Goal: Task Accomplishment & Management: Use online tool/utility

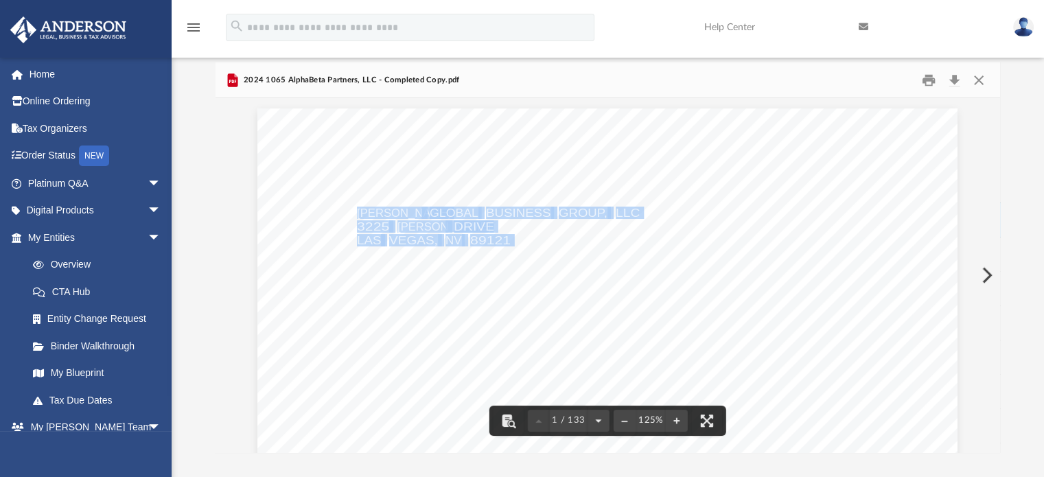
scroll to position [301, 774]
click at [979, 84] on button "Close" at bounding box center [978, 79] width 25 height 21
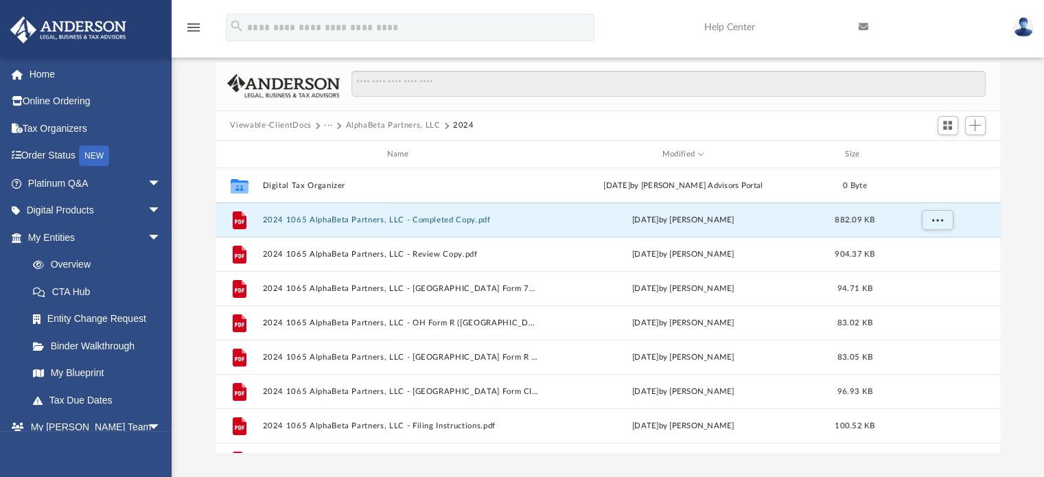
click at [286, 121] on button "Viewable-ClientDocs" at bounding box center [270, 125] width 81 height 12
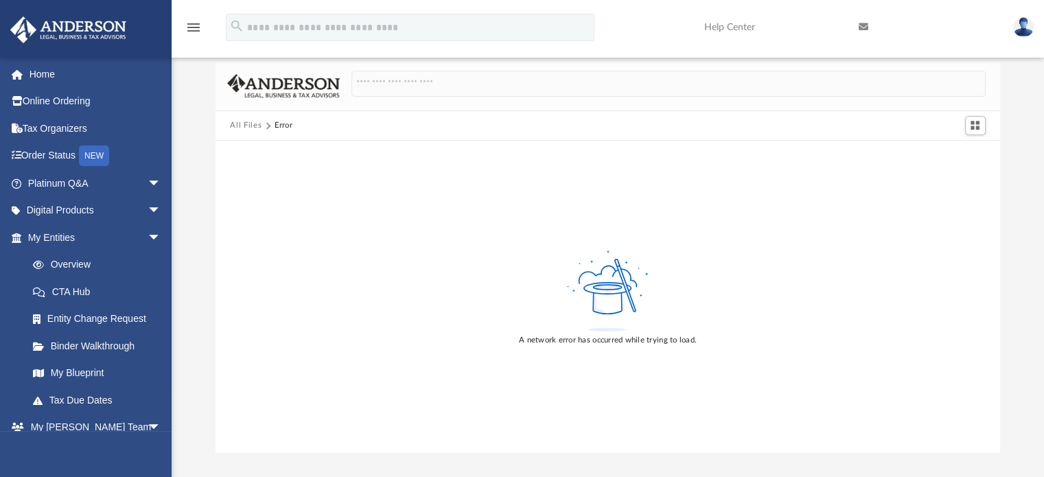
click at [246, 124] on button "All Files" at bounding box center [246, 125] width 32 height 12
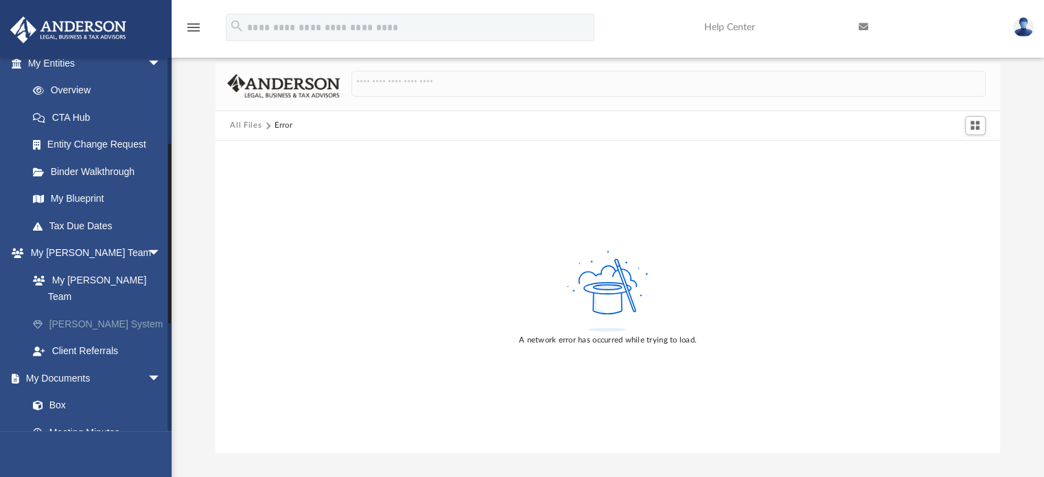
scroll to position [176, 0]
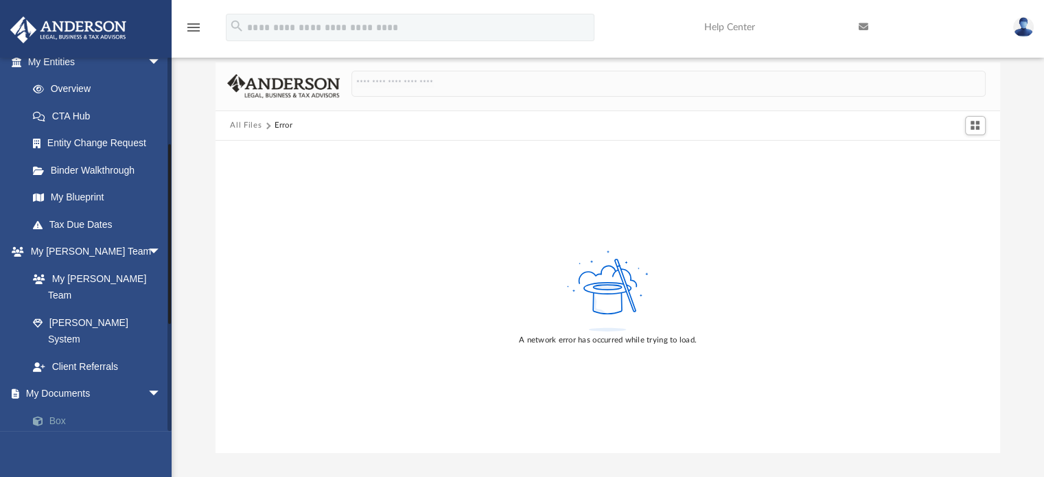
click at [54, 407] on link "Box" at bounding box center [100, 420] width 163 height 27
click at [61, 407] on link "Box" at bounding box center [100, 420] width 163 height 27
click at [245, 126] on button "All Files" at bounding box center [246, 125] width 32 height 12
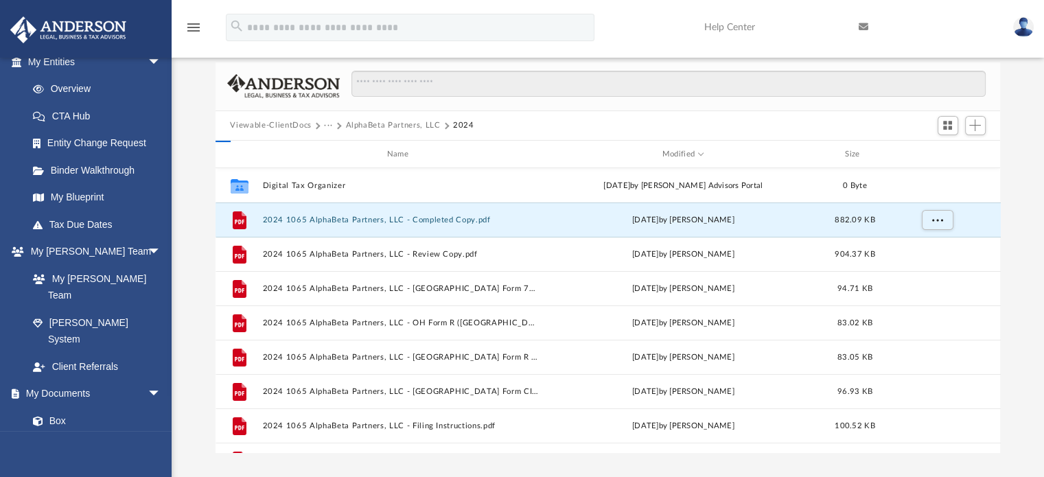
scroll to position [301, 774]
click at [245, 126] on button "Viewable-ClientDocs" at bounding box center [270, 125] width 81 height 12
click at [255, 125] on button "Viewable-ClientDocs" at bounding box center [270, 125] width 81 height 12
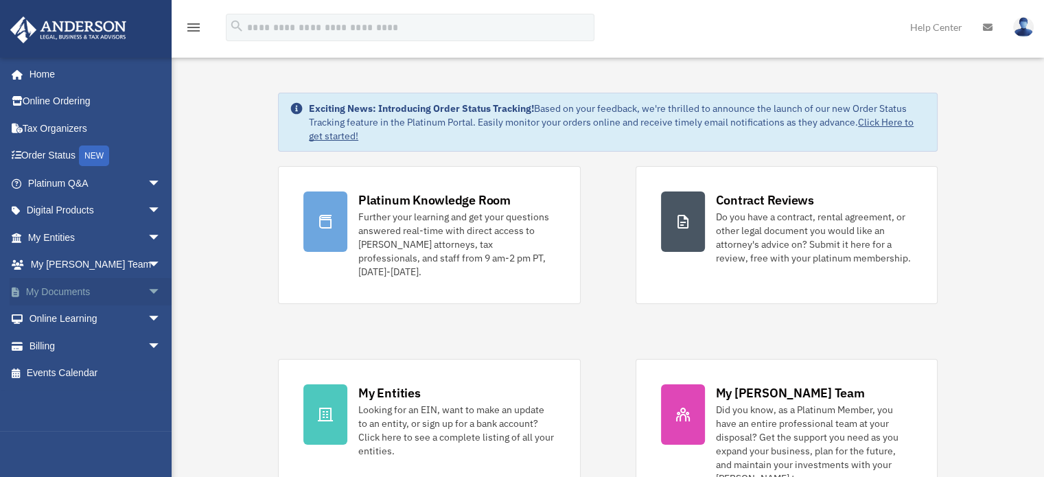
click at [148, 290] on span "arrow_drop_down" at bounding box center [161, 292] width 27 height 28
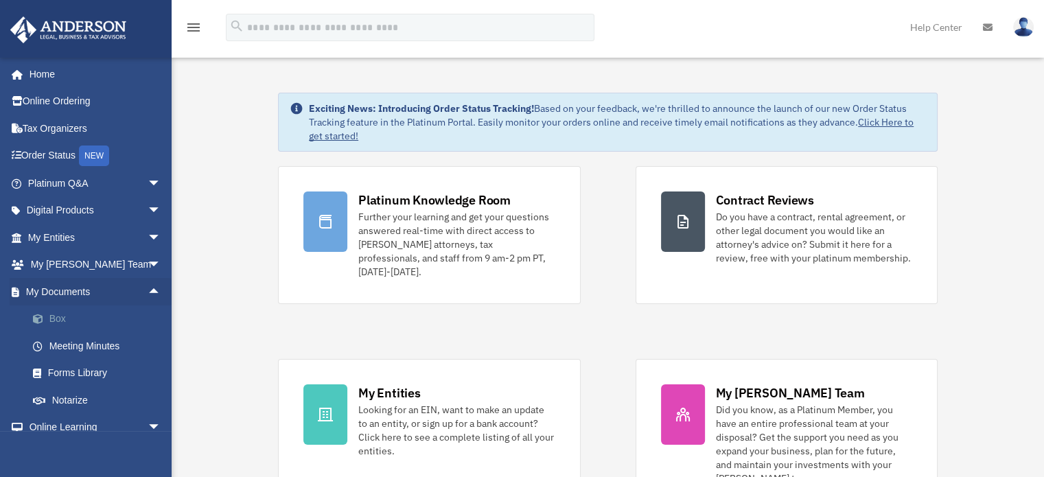
click at [57, 322] on link "Box" at bounding box center [100, 318] width 163 height 27
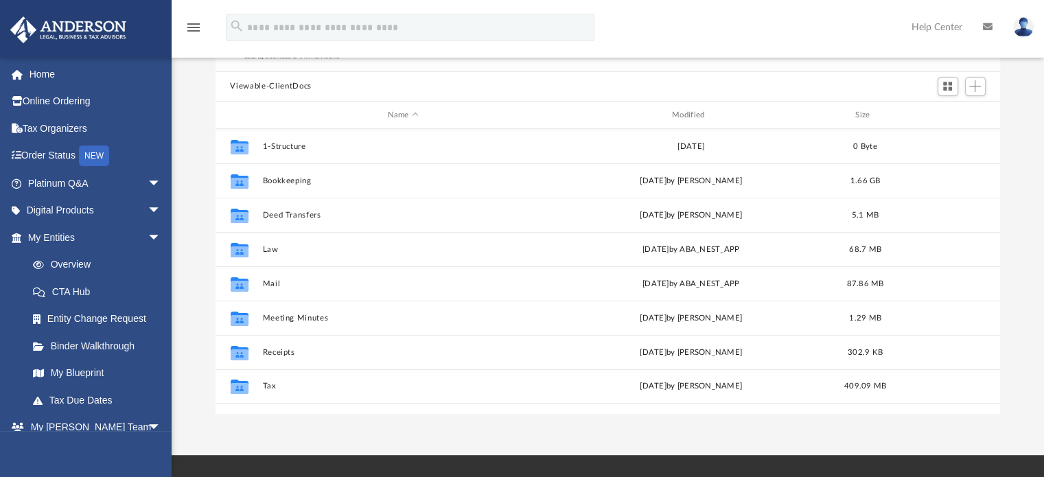
scroll to position [115, 0]
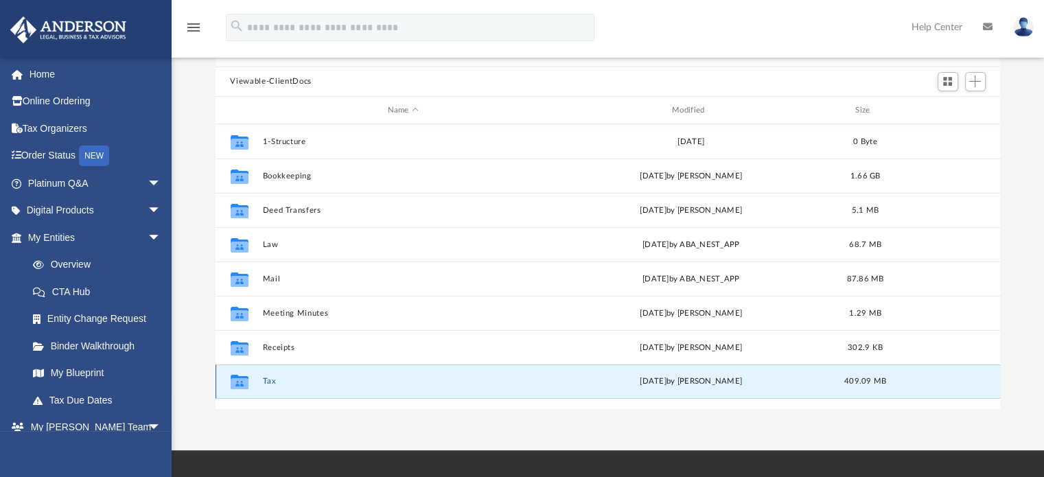
click at [266, 381] on button "Tax" at bounding box center [402, 381] width 281 height 9
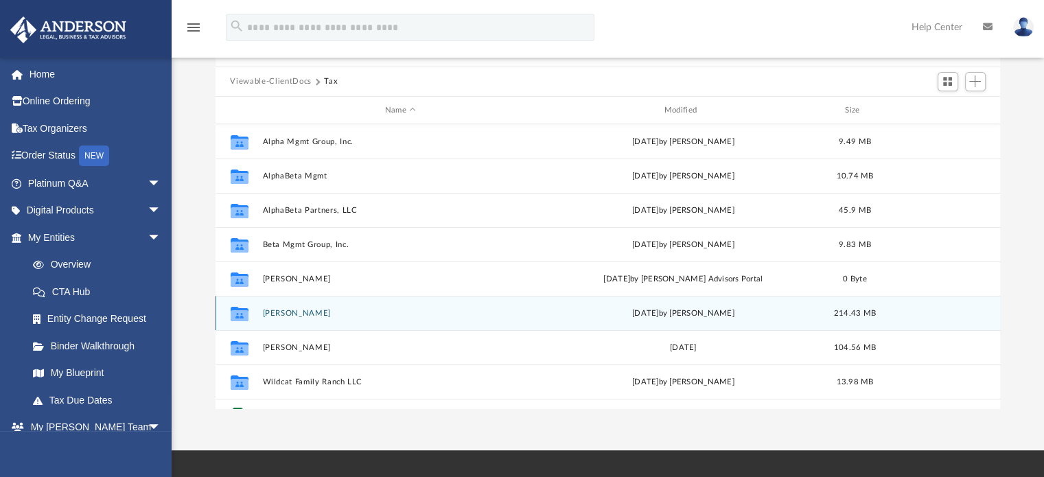
click at [285, 315] on button "[PERSON_NAME]" at bounding box center [400, 313] width 277 height 9
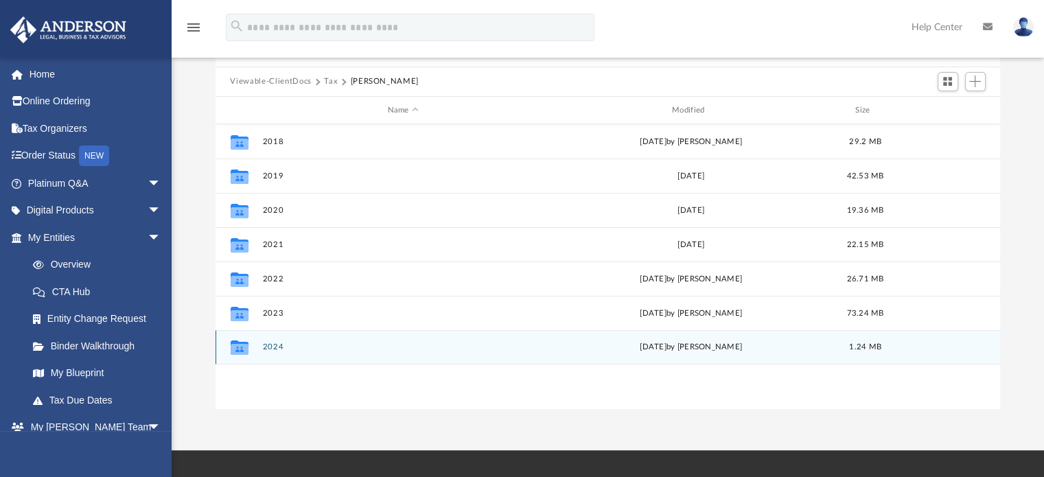
click at [269, 347] on button "2024" at bounding box center [402, 347] width 281 height 9
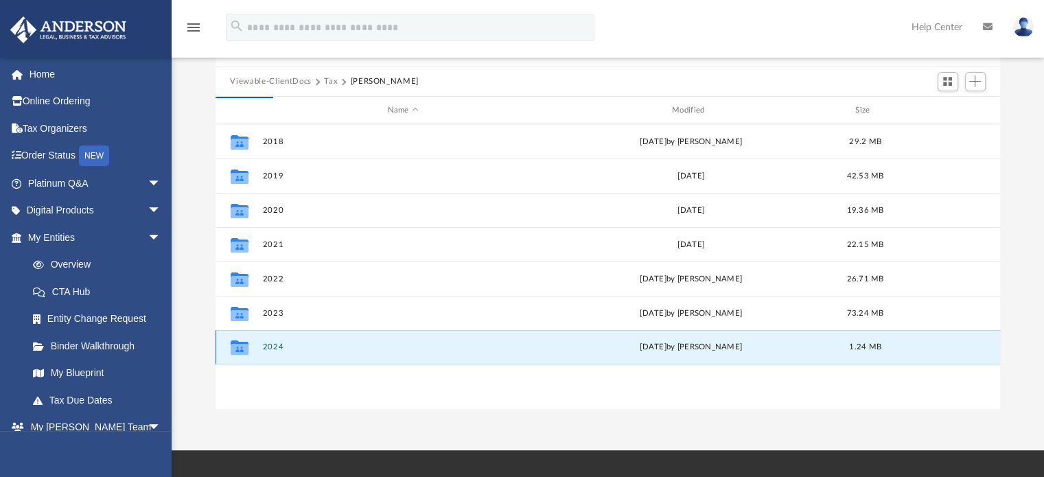
click at [269, 347] on button "2024" at bounding box center [402, 347] width 281 height 9
click at [275, 353] on div "Collaborated Folder 2024 [DATE] by [PERSON_NAME] 1.24 MB" at bounding box center [607, 347] width 785 height 34
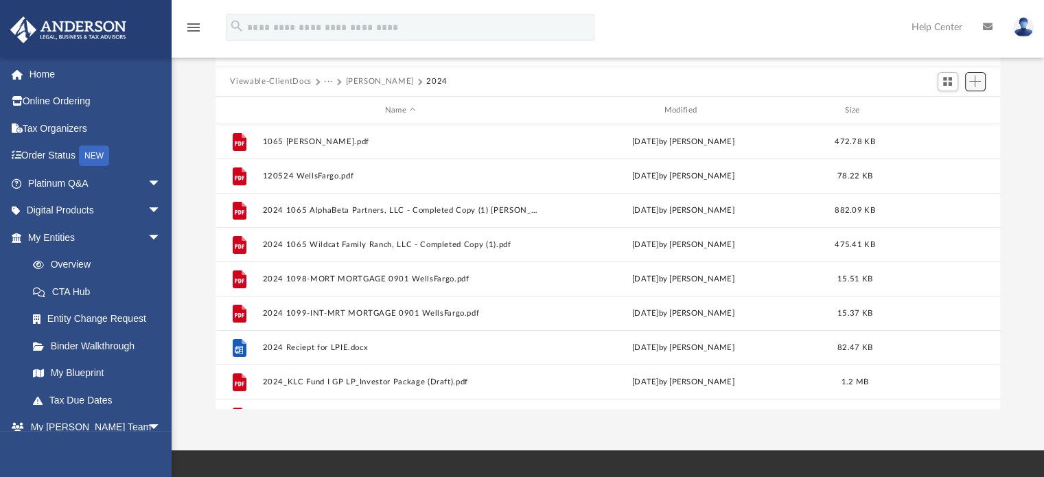
click at [976, 77] on span "Add" at bounding box center [975, 81] width 12 height 12
click at [946, 104] on li "Upload" at bounding box center [955, 109] width 44 height 14
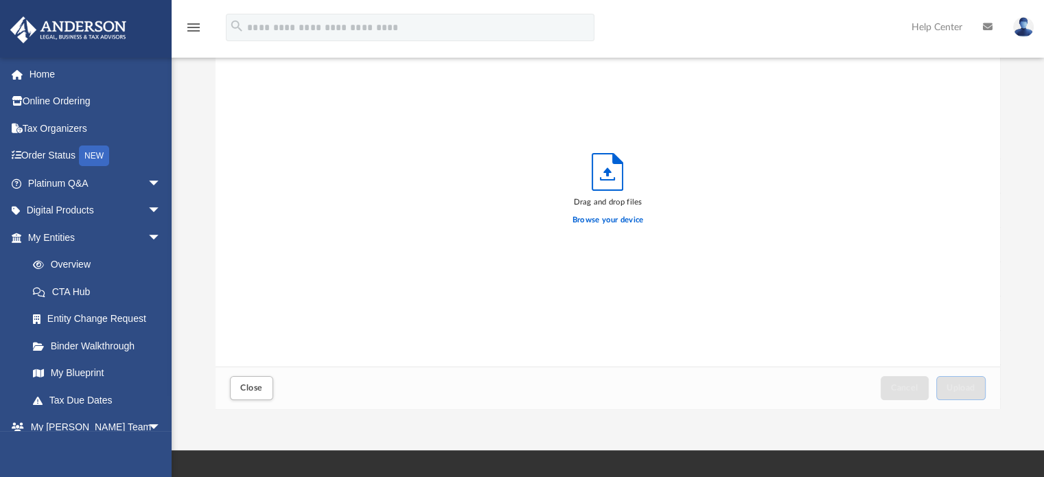
scroll to position [338, 774]
click at [600, 221] on label "Browse your device" at bounding box center [607, 220] width 71 height 12
click at [0, 0] on input "Browse your device" at bounding box center [0, 0] width 0 height 0
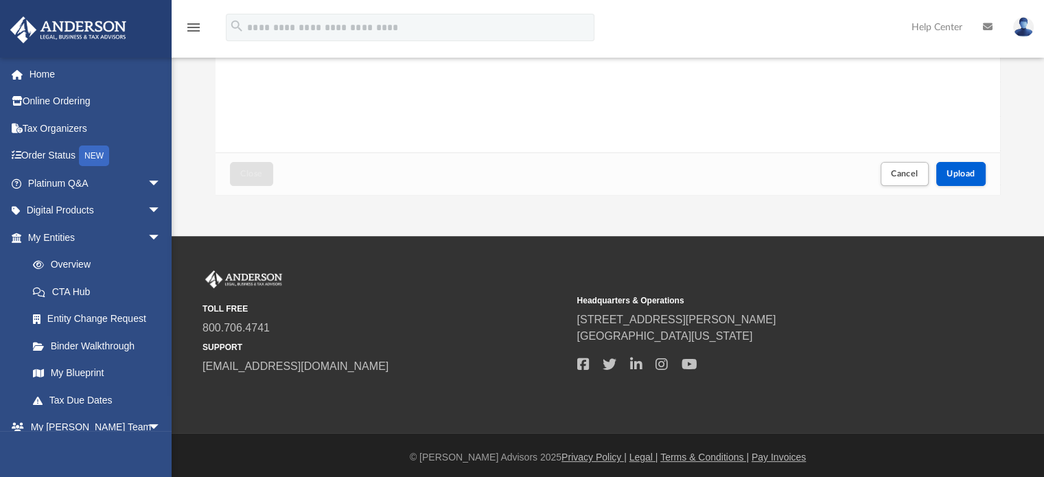
scroll to position [333, 0]
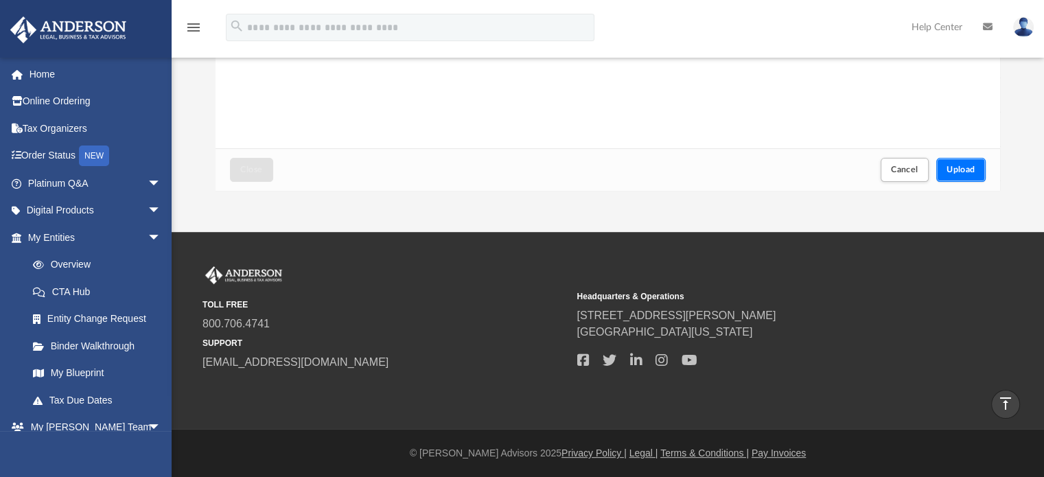
click at [974, 166] on span "Upload" at bounding box center [960, 169] width 29 height 8
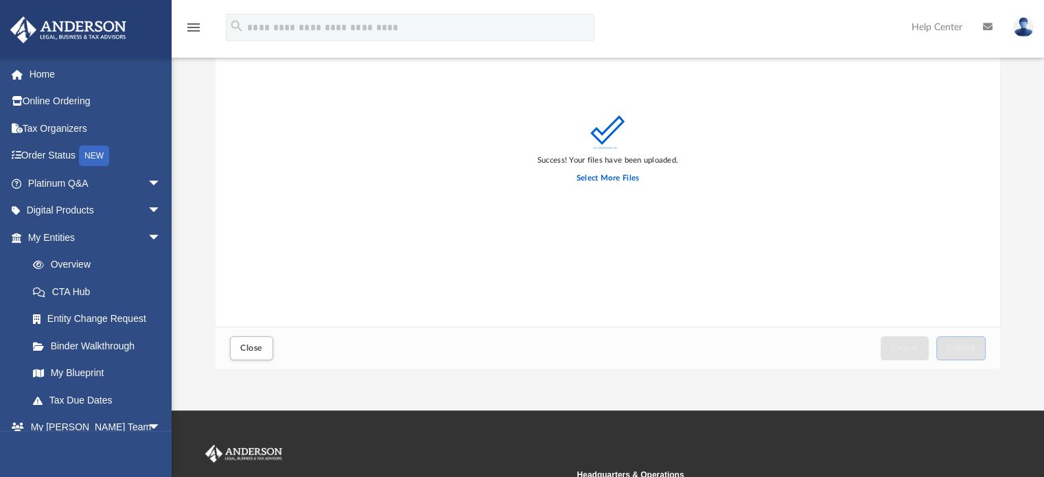
scroll to position [0, 0]
